Goal: Task Accomplishment & Management: Use online tool/utility

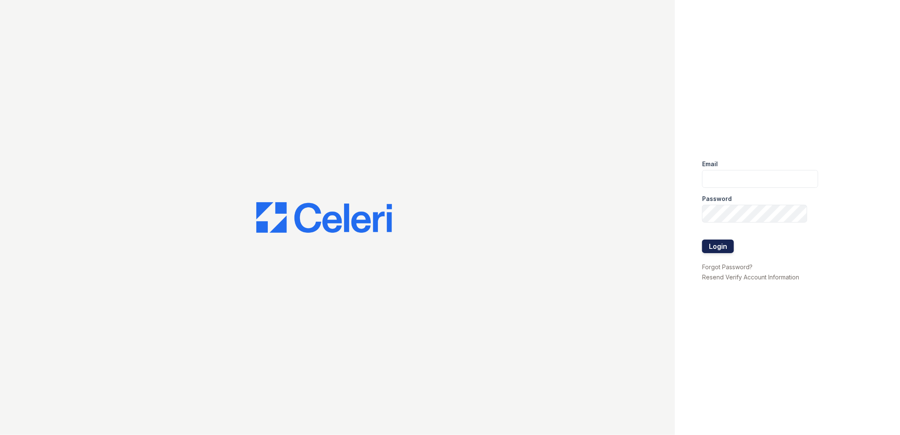
type input "[EMAIL_ADDRESS][DOMAIN_NAME]"
click at [717, 245] on button "Login" at bounding box center [718, 246] width 32 height 14
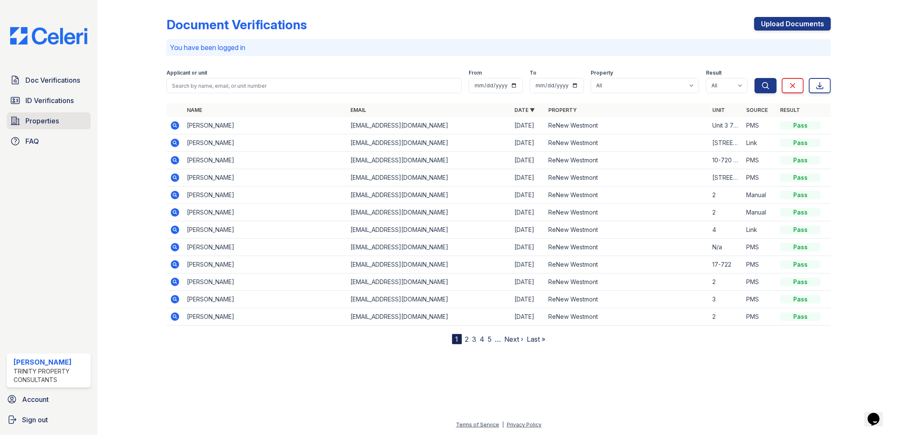
click at [53, 117] on span "Properties" at bounding box center [41, 121] width 33 height 10
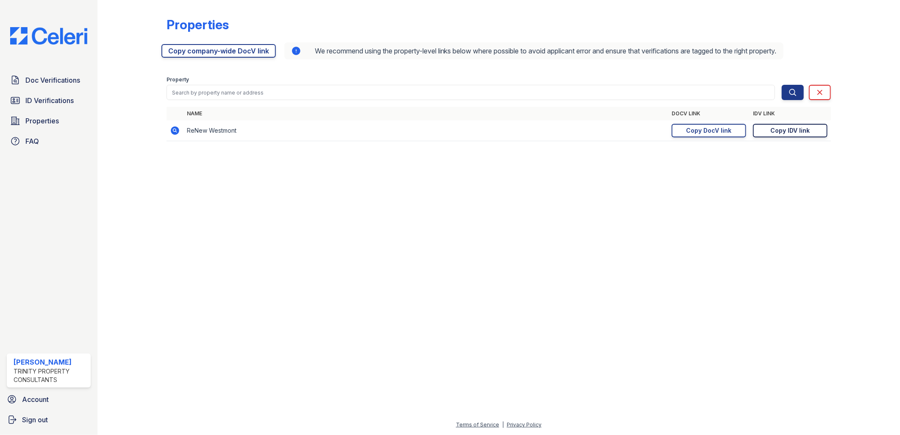
click at [787, 132] on div "Copy IDV link" at bounding box center [790, 130] width 39 height 8
click at [727, 130] on div "Copy DocV link" at bounding box center [708, 130] width 45 height 8
click at [230, 193] on div at bounding box center [498, 291] width 775 height 256
